Goal: Use online tool/utility: Utilize a website feature to perform a specific function

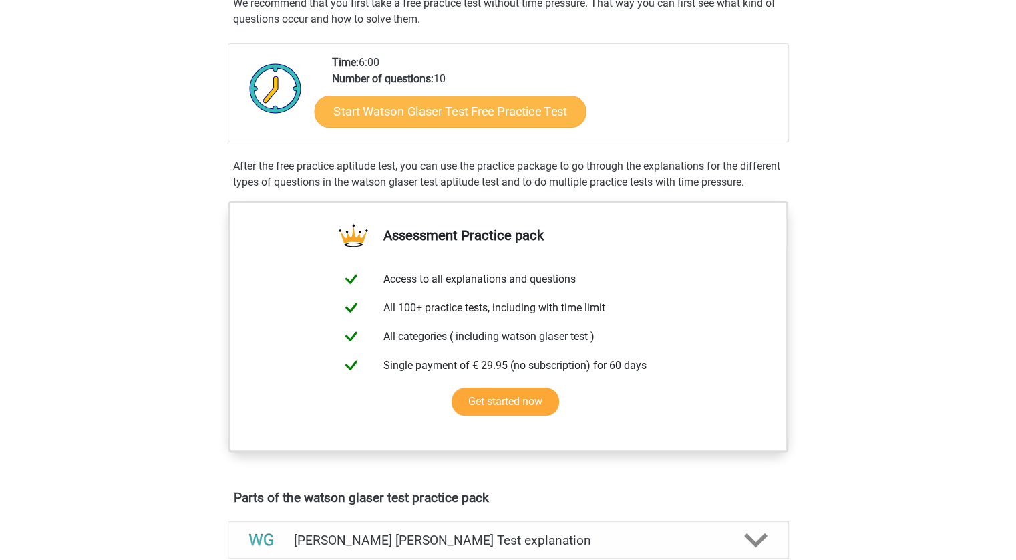
scroll to position [267, 0]
click at [387, 109] on link "Start Watson Glaser Test Free Practice Test" at bounding box center [450, 112] width 272 height 32
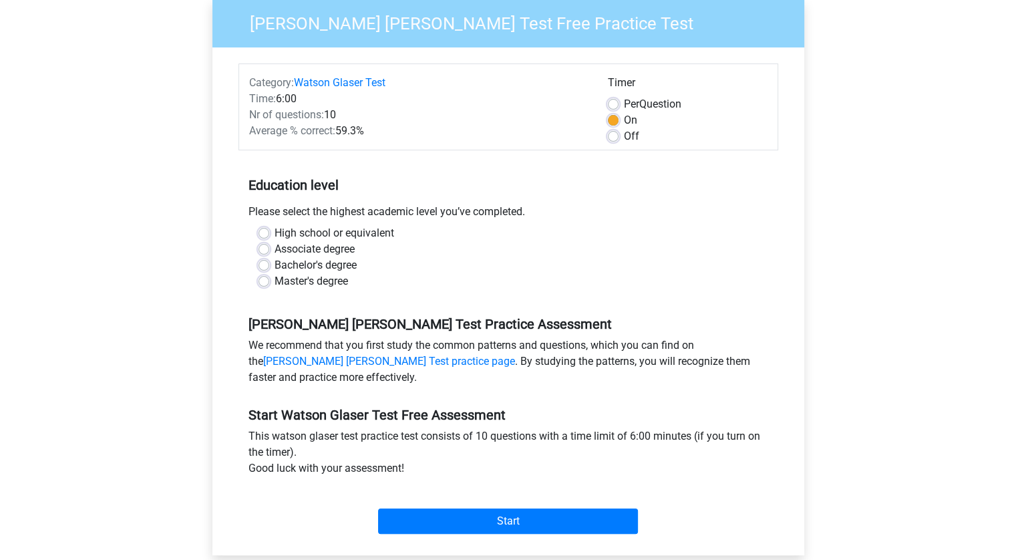
scroll to position [134, 0]
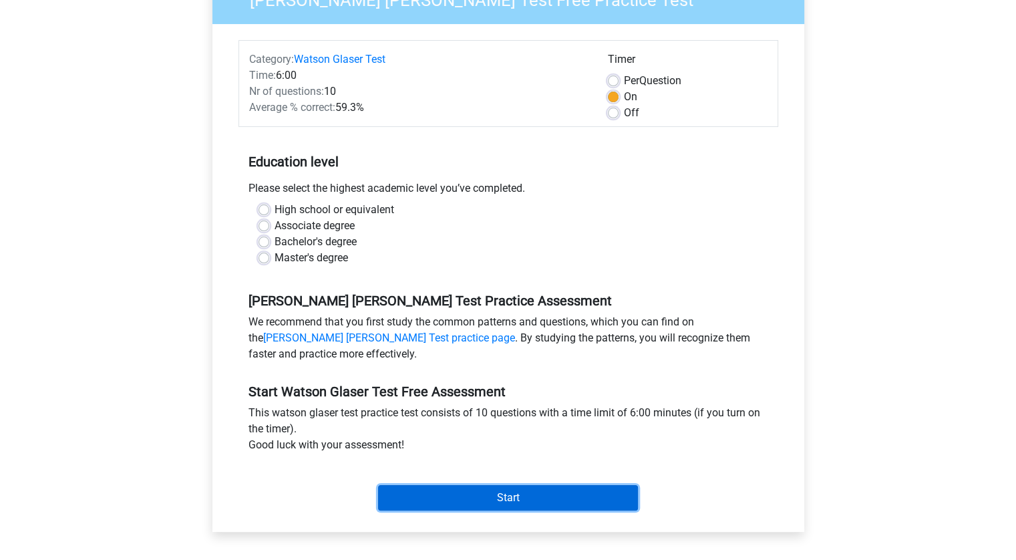
click at [488, 490] on input "Start" at bounding box center [508, 497] width 260 height 25
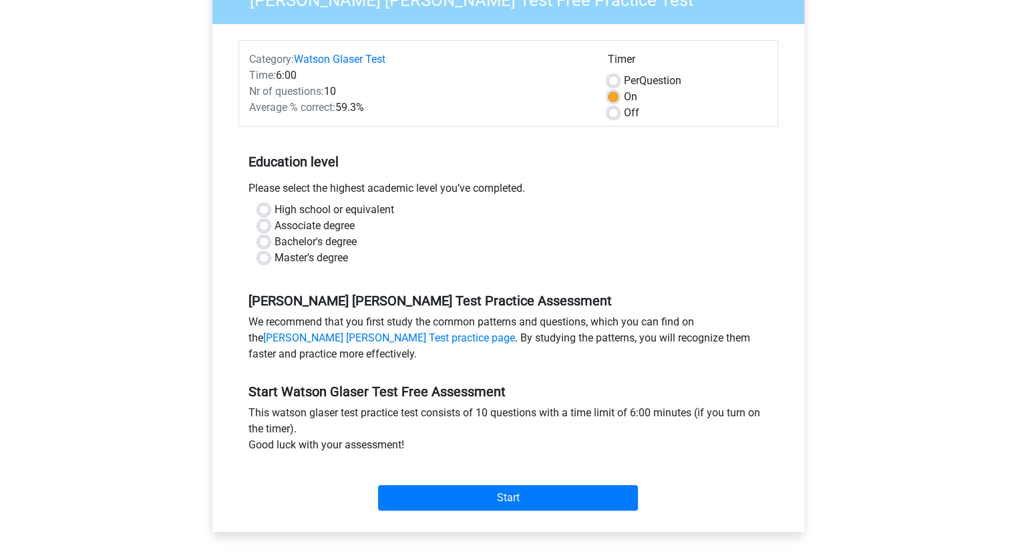
click at [401, 211] on div "High school or equivalent" at bounding box center [509, 210] width 500 height 16
click at [355, 210] on label "High school or equivalent" at bounding box center [335, 210] width 120 height 16
click at [269, 210] on input "High school or equivalent" at bounding box center [264, 208] width 11 height 13
radio input "true"
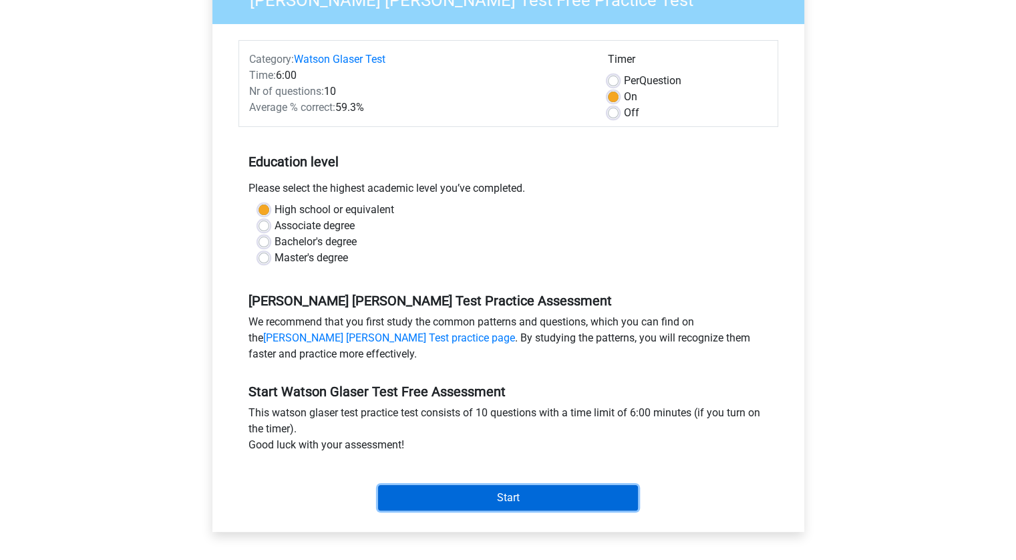
click at [474, 494] on input "Start" at bounding box center [508, 497] width 260 height 25
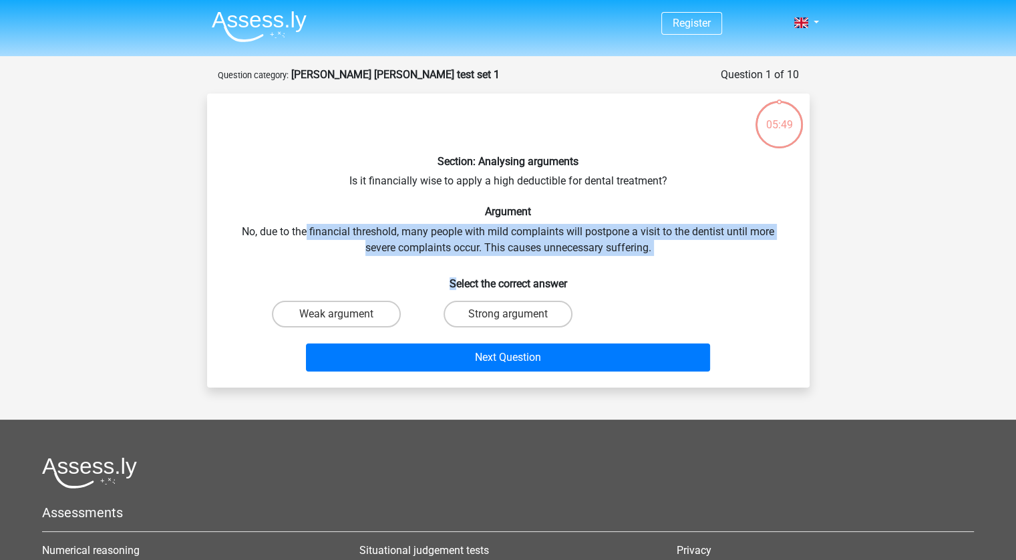
drag, startPoint x: 303, startPoint y: 226, endPoint x: 462, endPoint y: 255, distance: 161.5
click at [452, 260] on div "Section: Analysing arguments Is it financially wise to apply a high deductible …" at bounding box center [508, 240] width 592 height 273
click at [466, 253] on div "Section: Analysing arguments Is it financially wise to apply a high deductible …" at bounding box center [508, 240] width 592 height 273
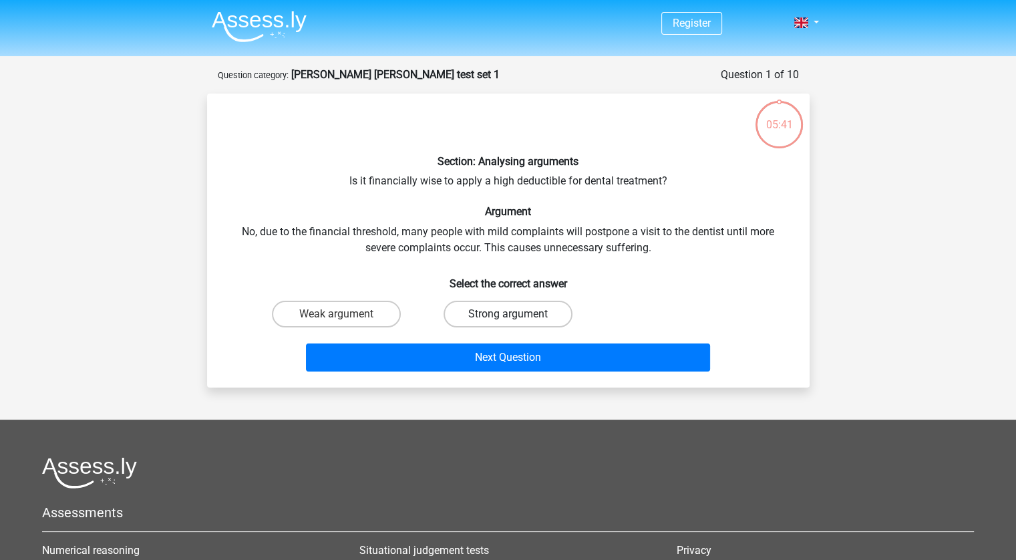
click at [478, 316] on label "Strong argument" at bounding box center [508, 314] width 129 height 27
click at [508, 316] on input "Strong argument" at bounding box center [512, 318] width 9 height 9
radio input "true"
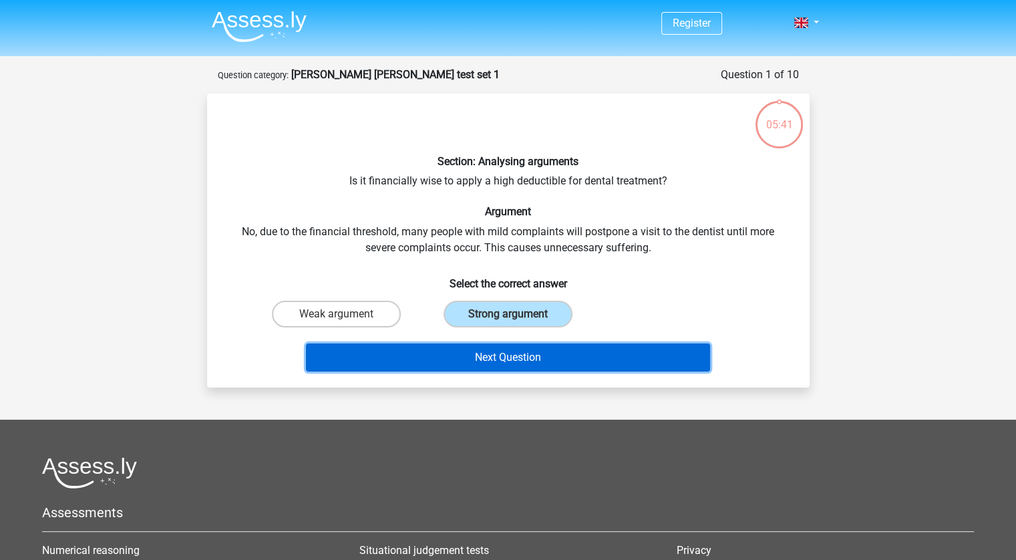
click at [472, 356] on button "Next Question" at bounding box center [508, 357] width 404 height 28
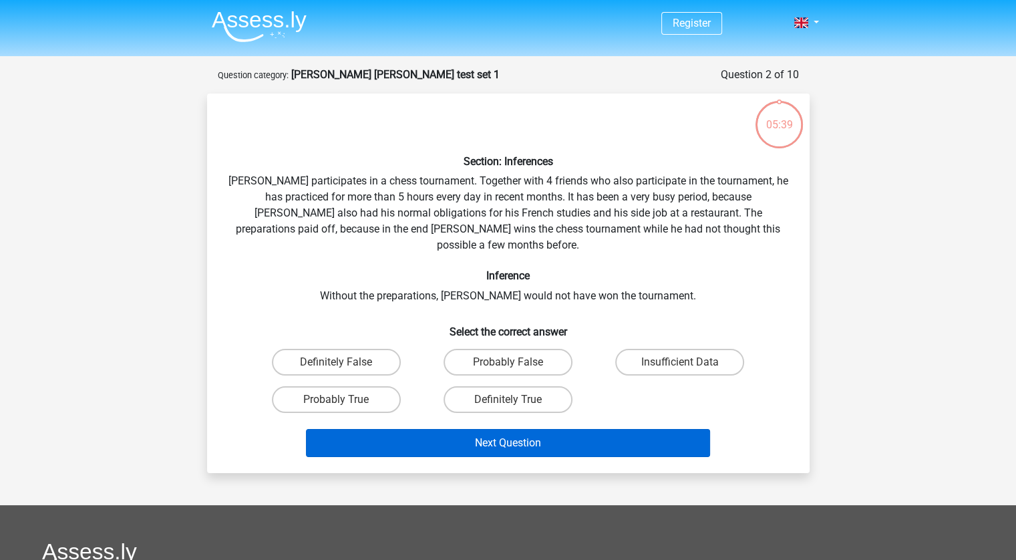
scroll to position [67, 0]
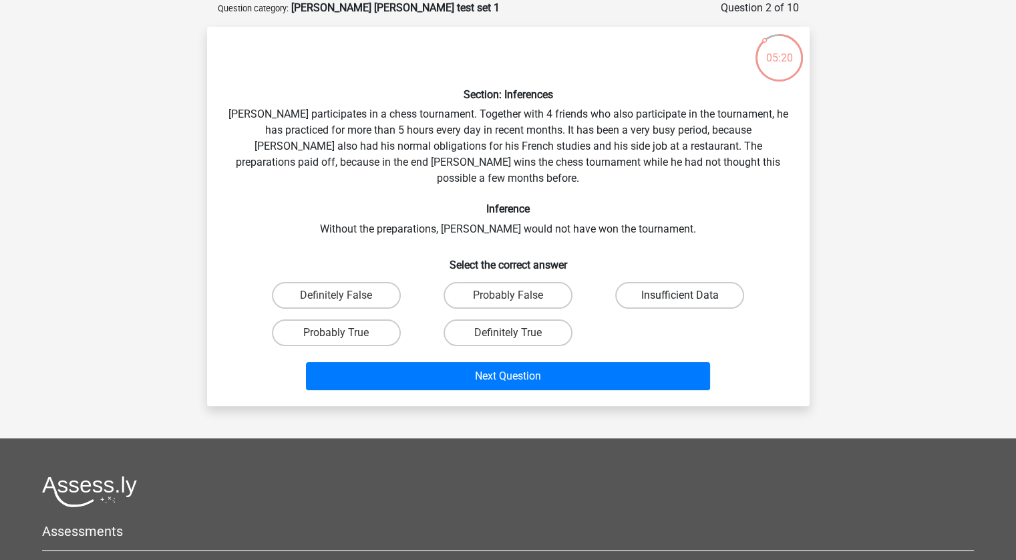
click at [674, 282] on label "Insufficient Data" at bounding box center [679, 295] width 129 height 27
click at [680, 295] on input "Insufficient Data" at bounding box center [684, 299] width 9 height 9
radio input "true"
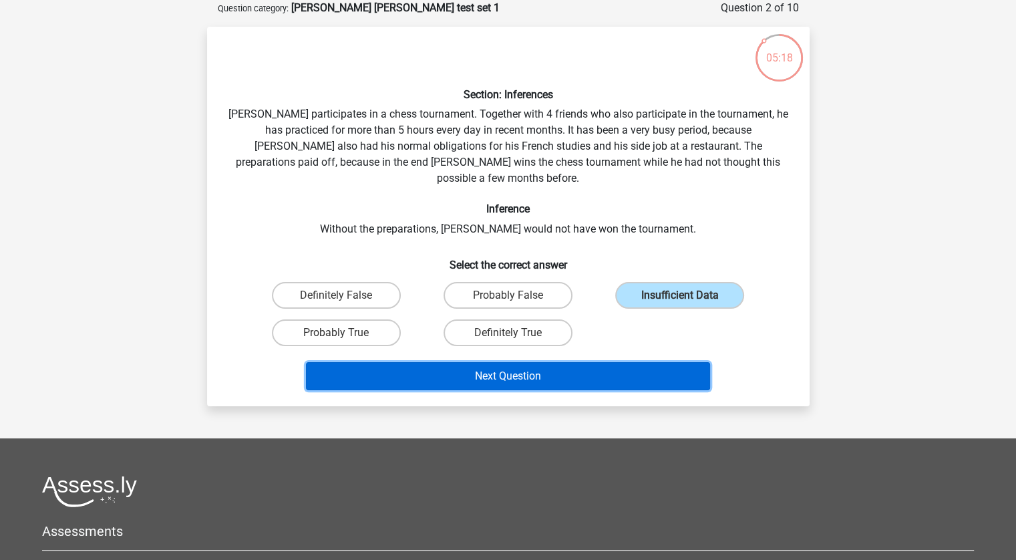
click at [523, 362] on button "Next Question" at bounding box center [508, 376] width 404 height 28
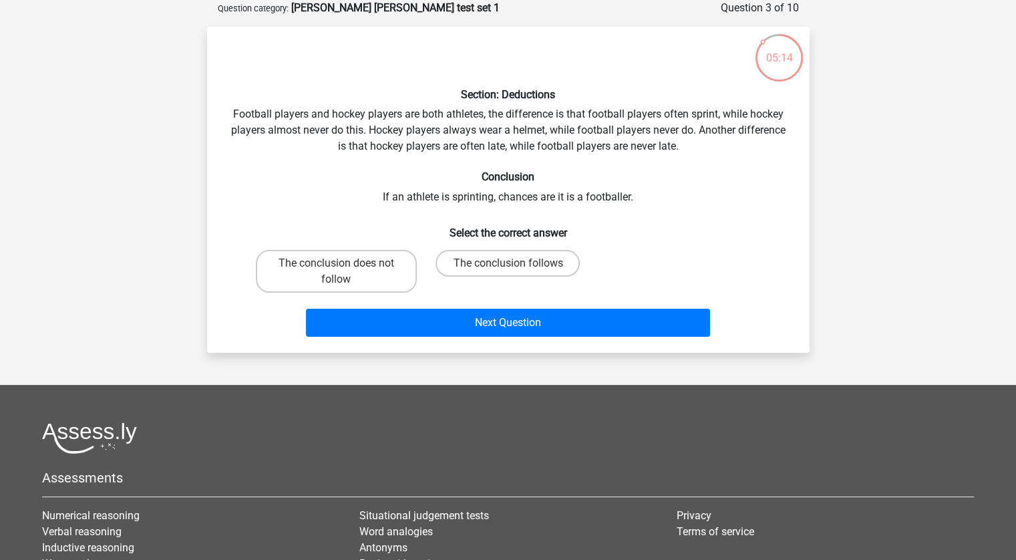
click at [465, 200] on div "Section: Deductions Football players and hockey players are both athletes, the …" at bounding box center [508, 189] width 592 height 305
copy div "sprinting"
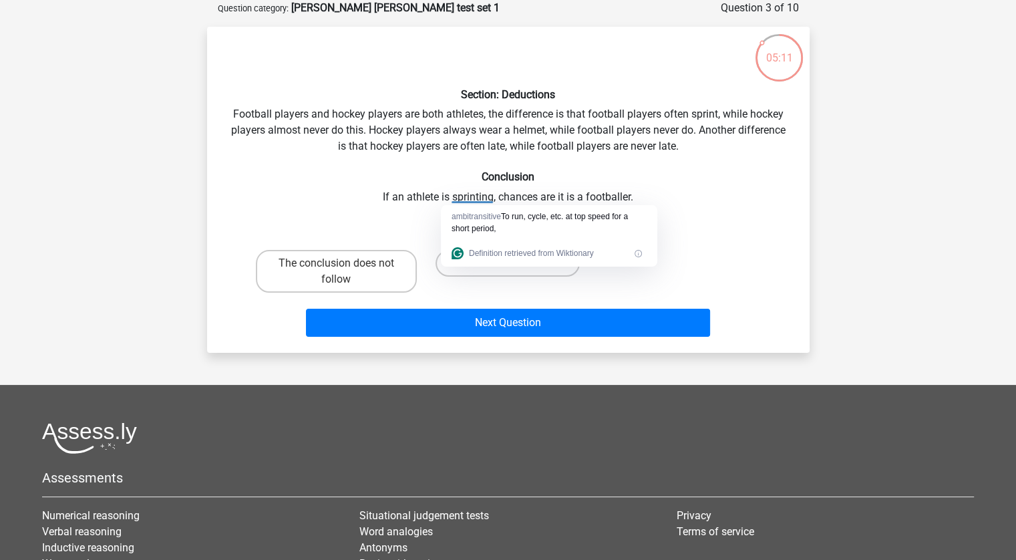
click at [701, 172] on h6 "Conclusion" at bounding box center [508, 176] width 560 height 13
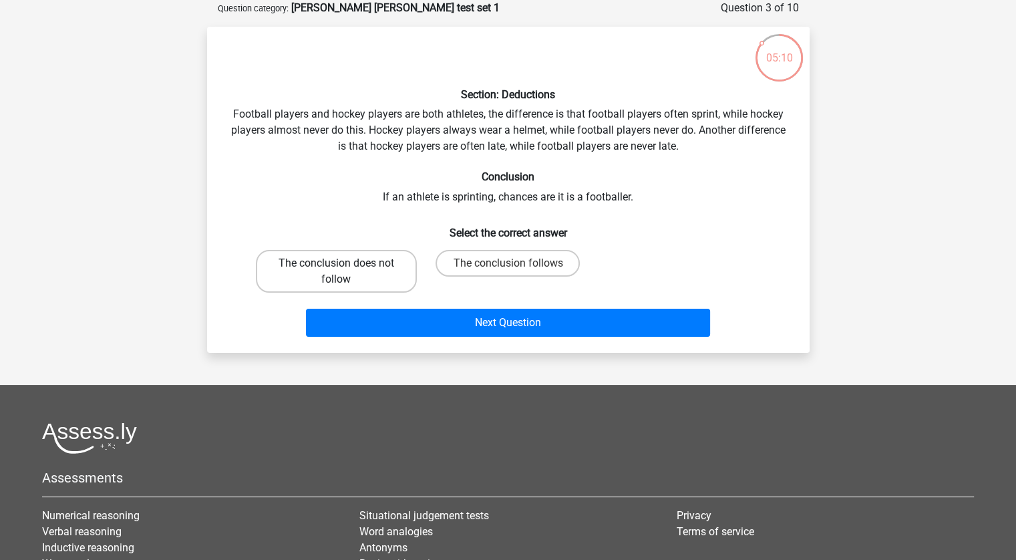
click at [354, 268] on label "The conclusion does not follow" at bounding box center [336, 271] width 161 height 43
click at [345, 268] on input "The conclusion does not follow" at bounding box center [340, 267] width 9 height 9
radio input "true"
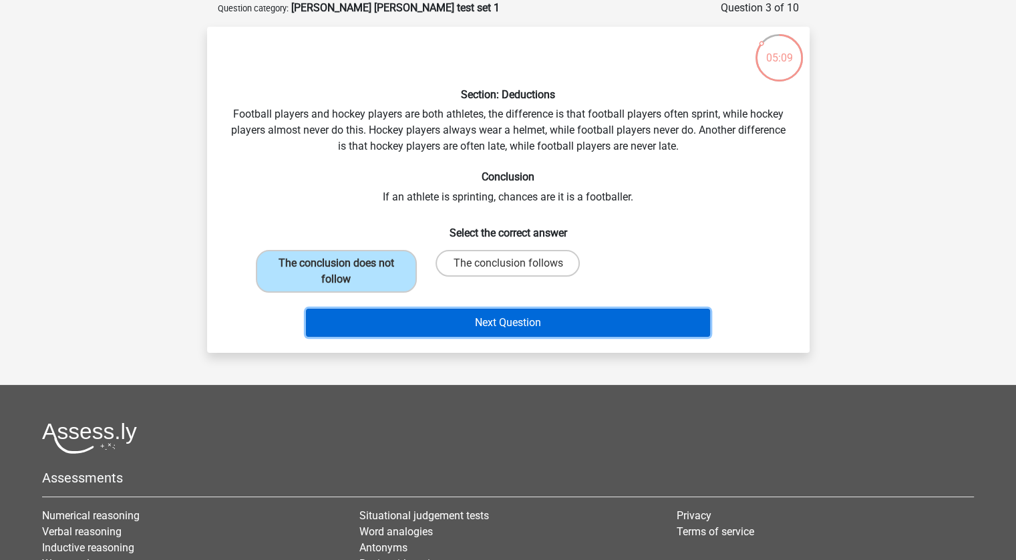
click at [430, 320] on button "Next Question" at bounding box center [508, 323] width 404 height 28
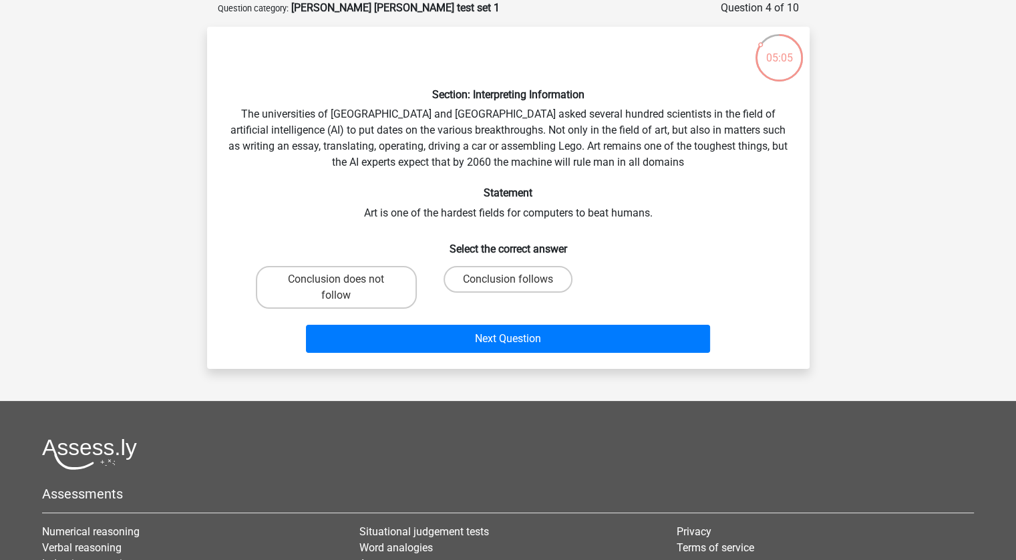
click at [367, 212] on div "Section: Interpreting Information The universities of [GEOGRAPHIC_DATA] and [GE…" at bounding box center [508, 197] width 592 height 321
copy div "Art"
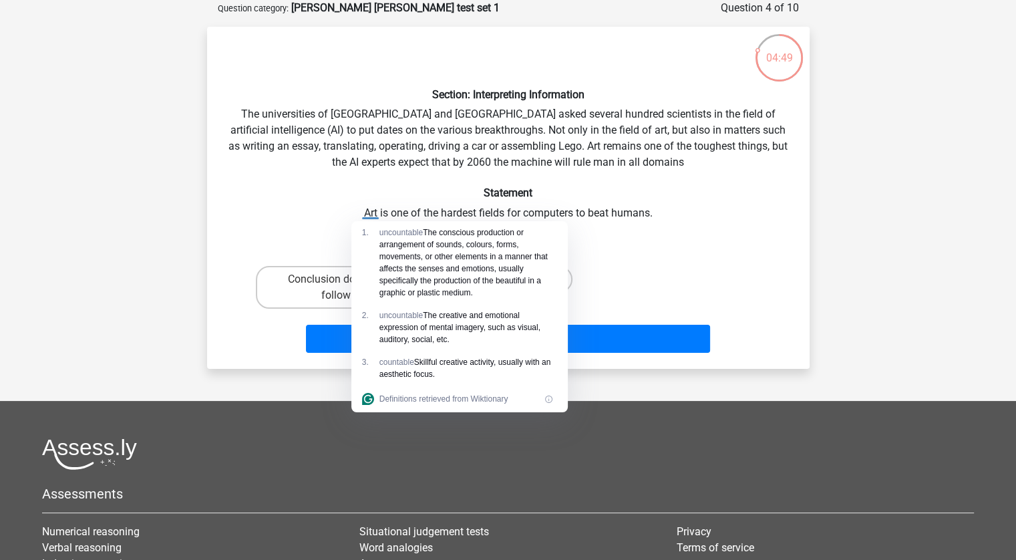
click at [355, 202] on div "Section: Interpreting Information The universities of [GEOGRAPHIC_DATA] and [GE…" at bounding box center [508, 197] width 592 height 321
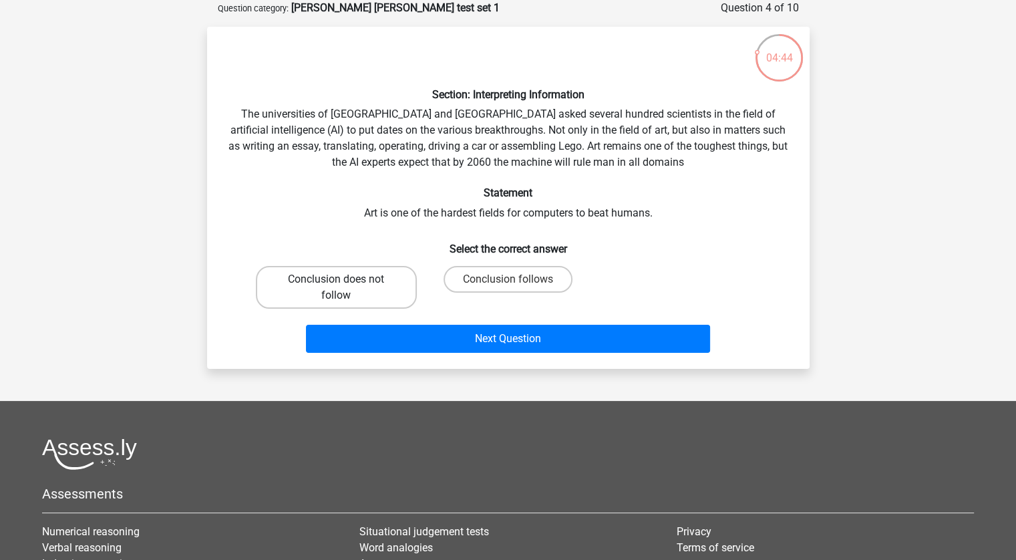
click at [368, 287] on label "Conclusion does not follow" at bounding box center [336, 287] width 161 height 43
click at [345, 287] on input "Conclusion does not follow" at bounding box center [340, 283] width 9 height 9
radio input "true"
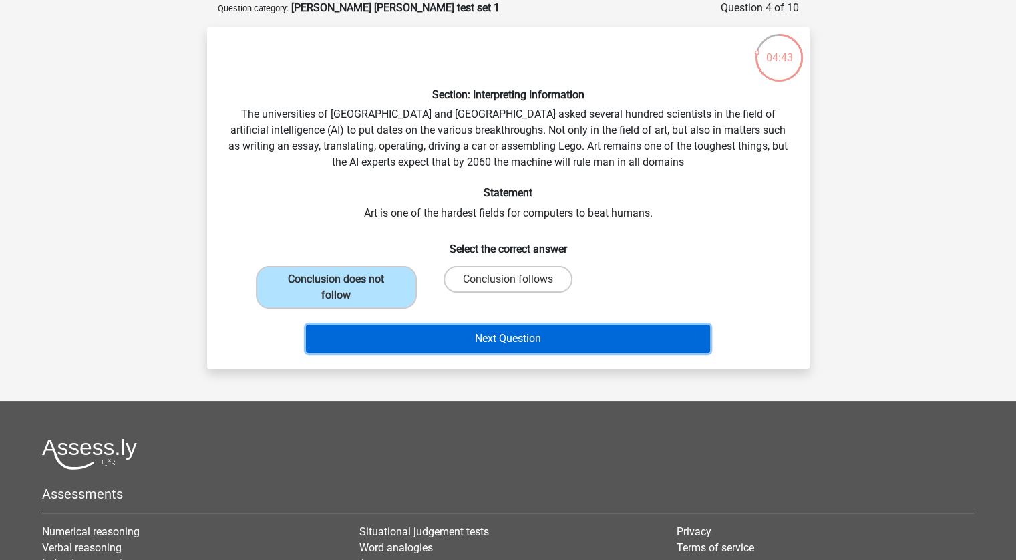
click at [492, 332] on button "Next Question" at bounding box center [508, 339] width 404 height 28
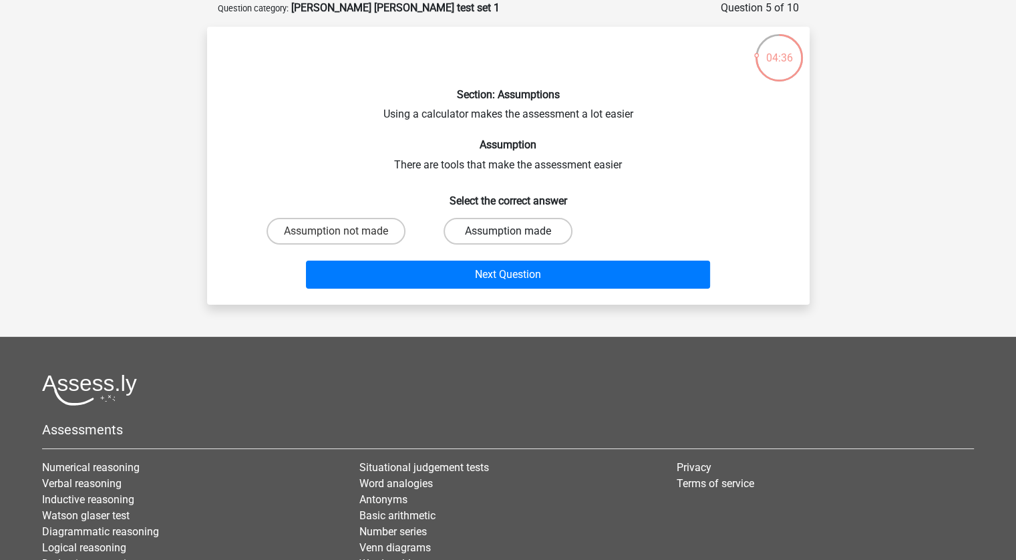
click at [489, 224] on label "Assumption made" at bounding box center [508, 231] width 129 height 27
click at [508, 231] on input "Assumption made" at bounding box center [512, 235] width 9 height 9
radio input "true"
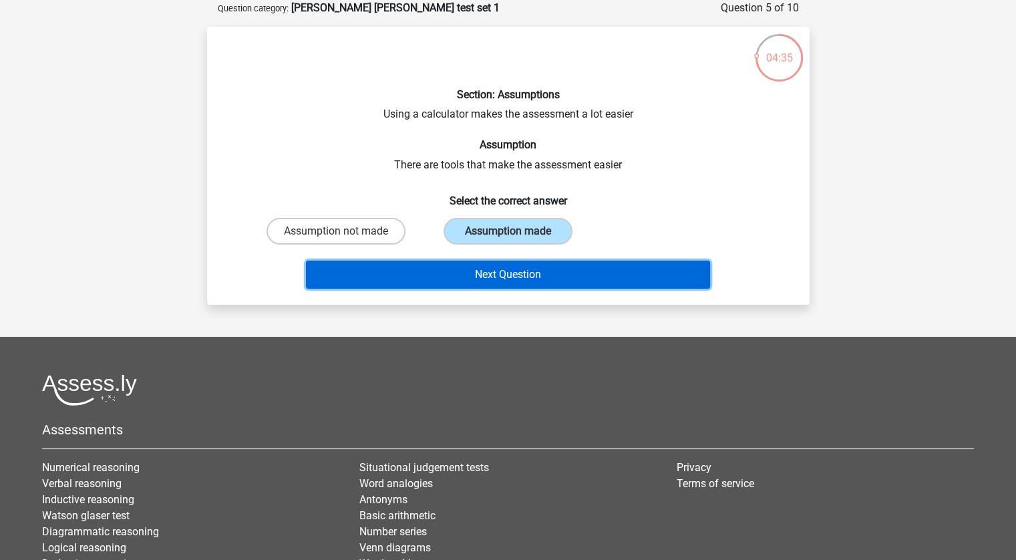
click at [507, 274] on button "Next Question" at bounding box center [508, 275] width 404 height 28
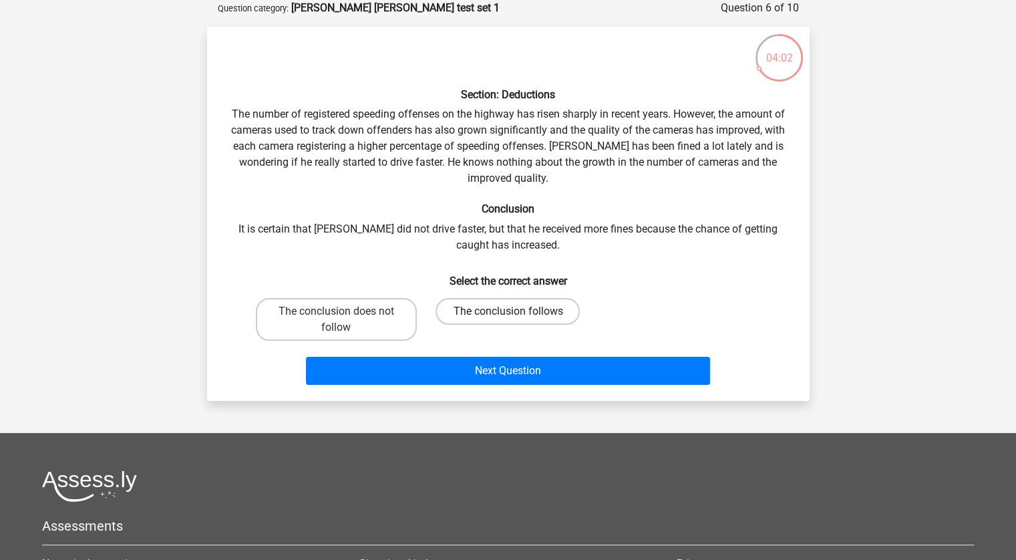
click at [518, 301] on label "The conclusion follows" at bounding box center [508, 311] width 144 height 27
click at [516, 311] on input "The conclusion follows" at bounding box center [512, 315] width 9 height 9
radio input "true"
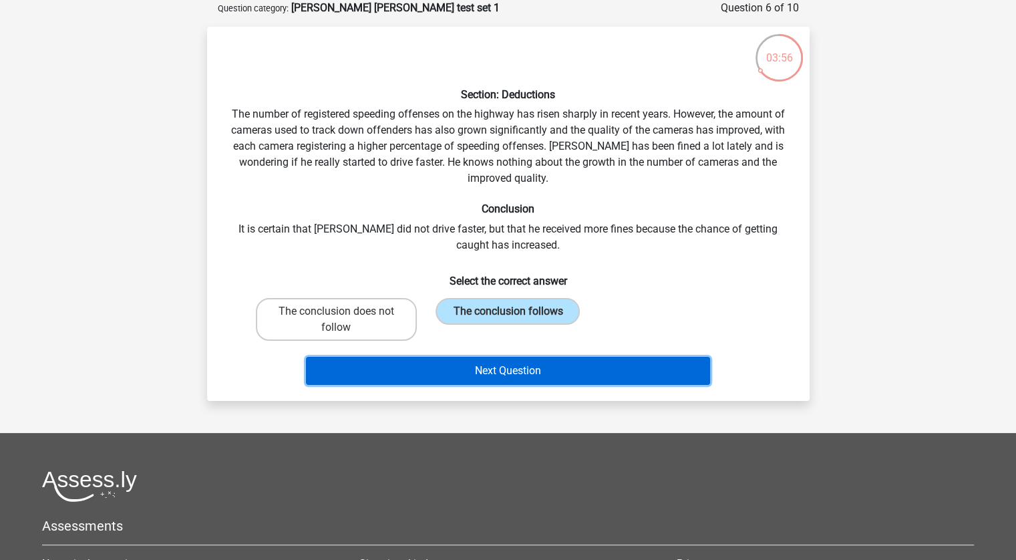
click at [516, 362] on button "Next Question" at bounding box center [508, 371] width 404 height 28
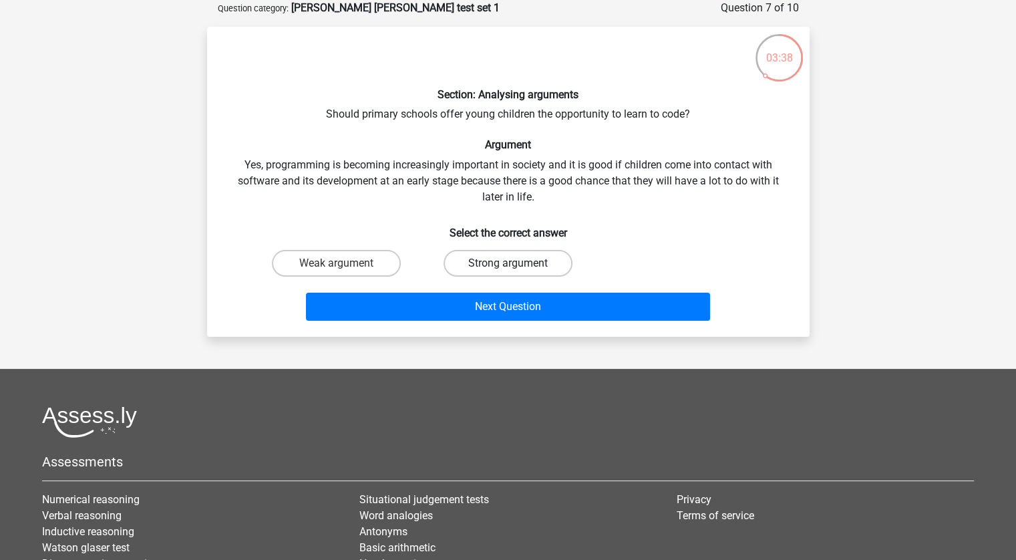
click at [473, 270] on label "Strong argument" at bounding box center [508, 263] width 129 height 27
click at [508, 270] on input "Strong argument" at bounding box center [512, 267] width 9 height 9
radio input "true"
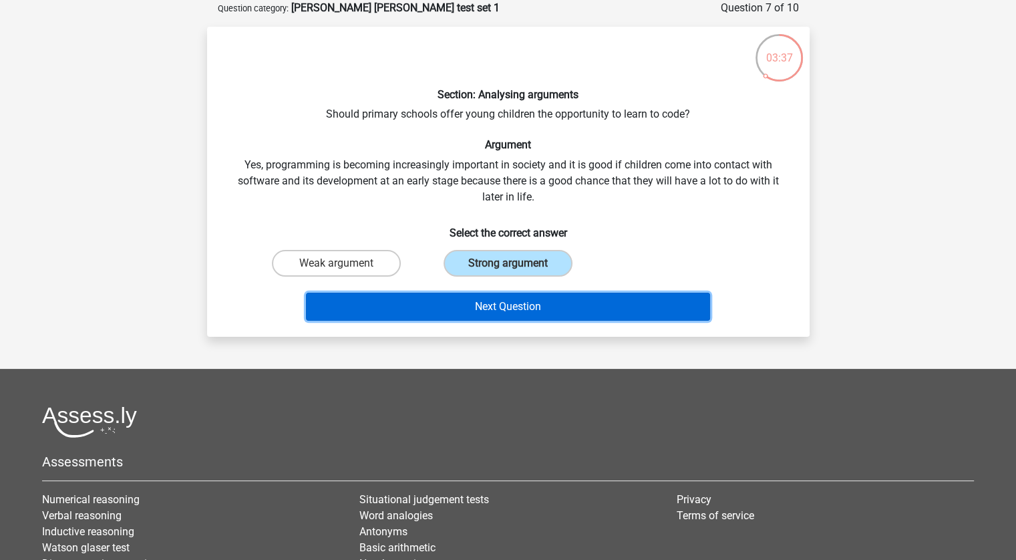
click at [500, 301] on button "Next Question" at bounding box center [508, 307] width 404 height 28
